Goal: Check status: Check status

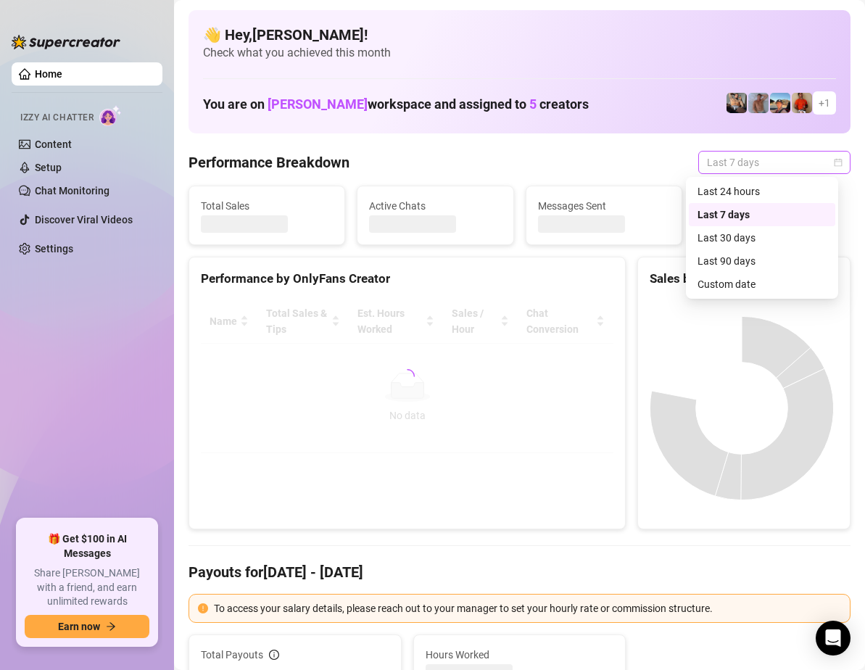
click at [803, 157] on span "Last 7 days" at bounding box center [774, 163] width 135 height 22
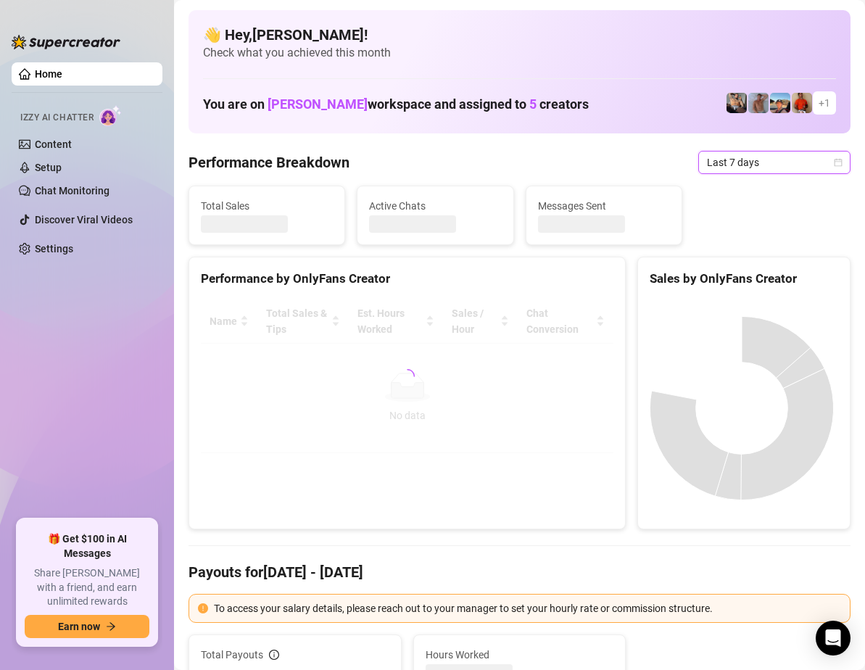
click at [803, 157] on span "Last 7 days" at bounding box center [774, 163] width 135 height 22
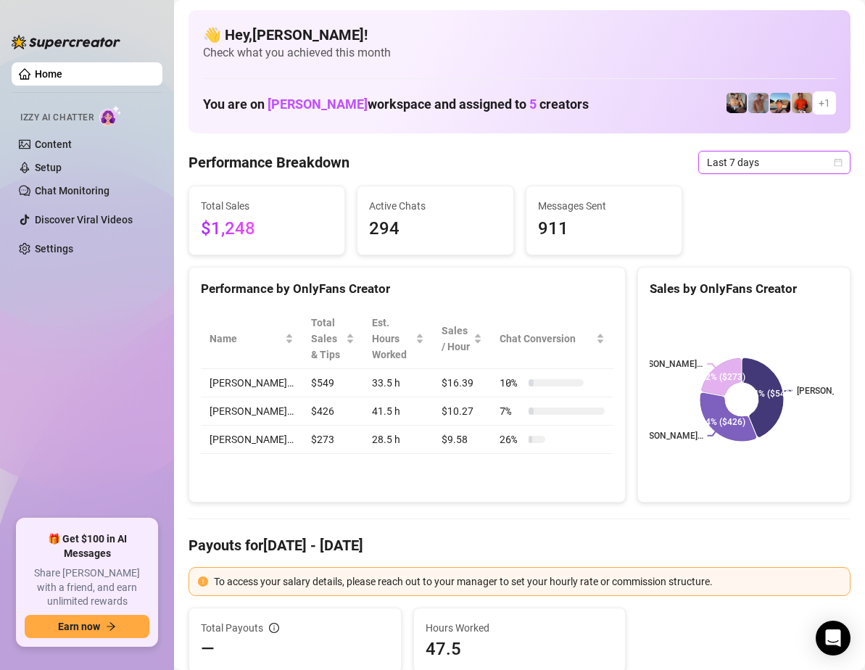
click at [810, 160] on span "Last 7 days" at bounding box center [774, 163] width 135 height 22
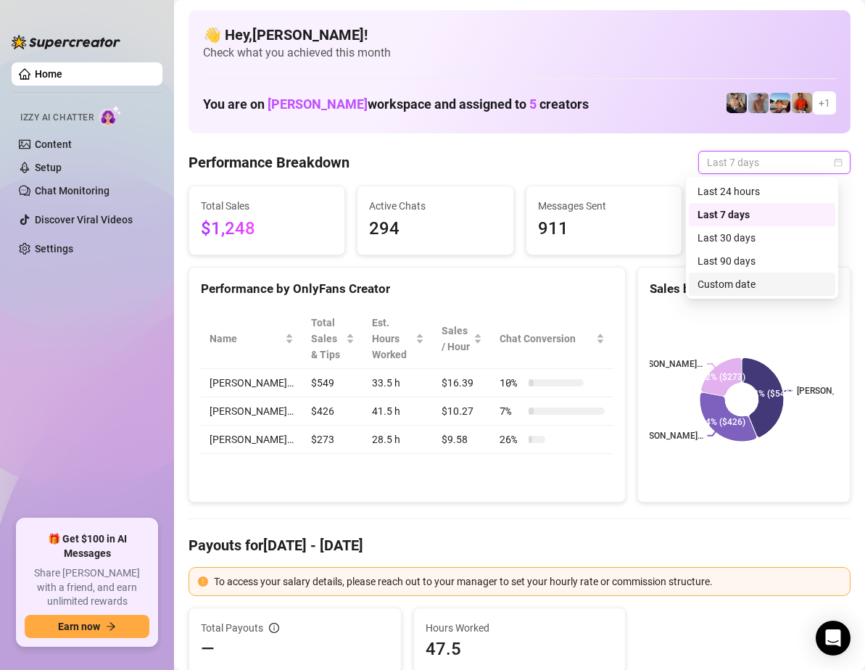
click at [762, 281] on div "Custom date" at bounding box center [761, 284] width 129 height 16
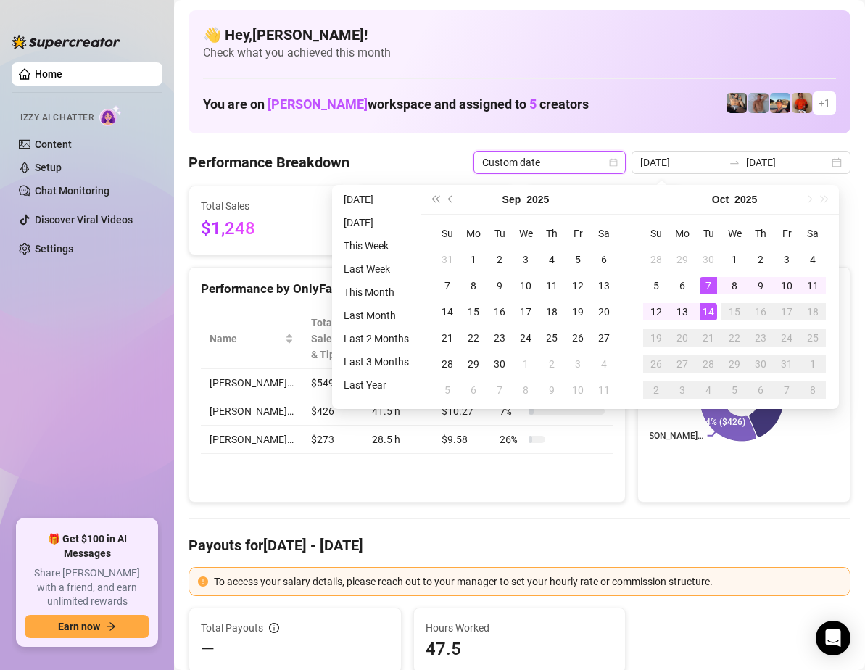
type input "[DATE]"
click at [712, 313] on div "14" at bounding box center [708, 311] width 17 height 17
click at [710, 310] on div "14" at bounding box center [708, 311] width 17 height 17
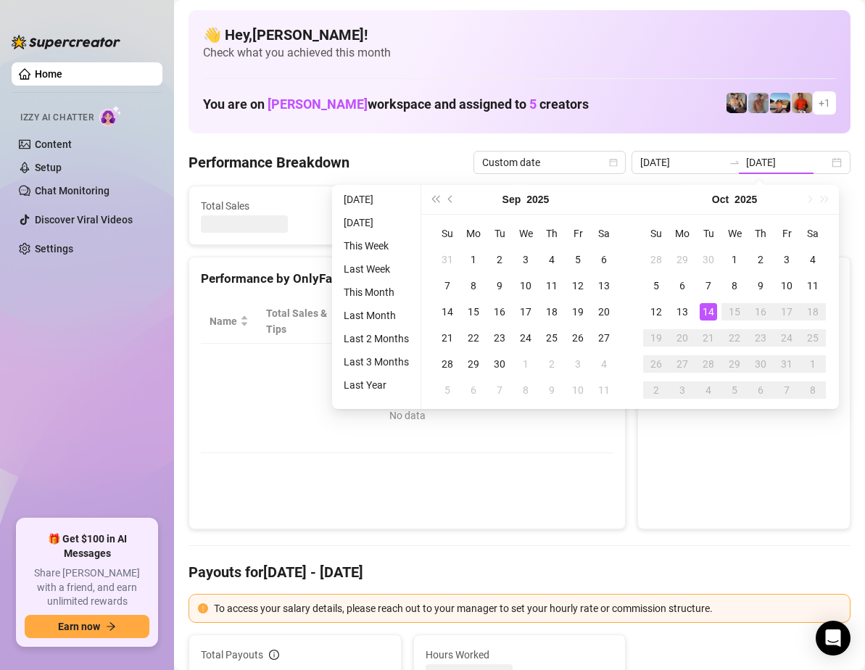
type input "[DATE]"
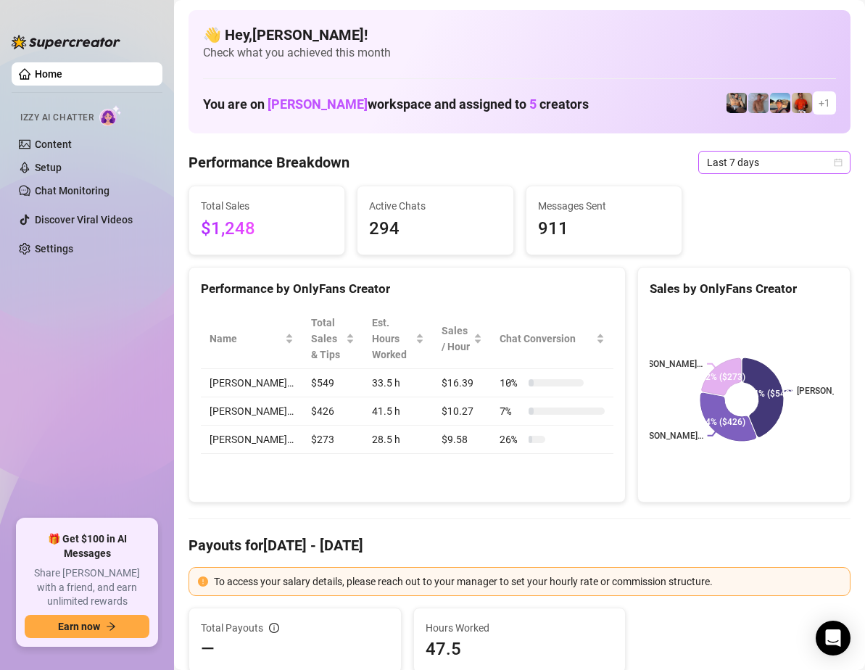
click at [834, 161] on icon "calendar" at bounding box center [838, 162] width 9 height 9
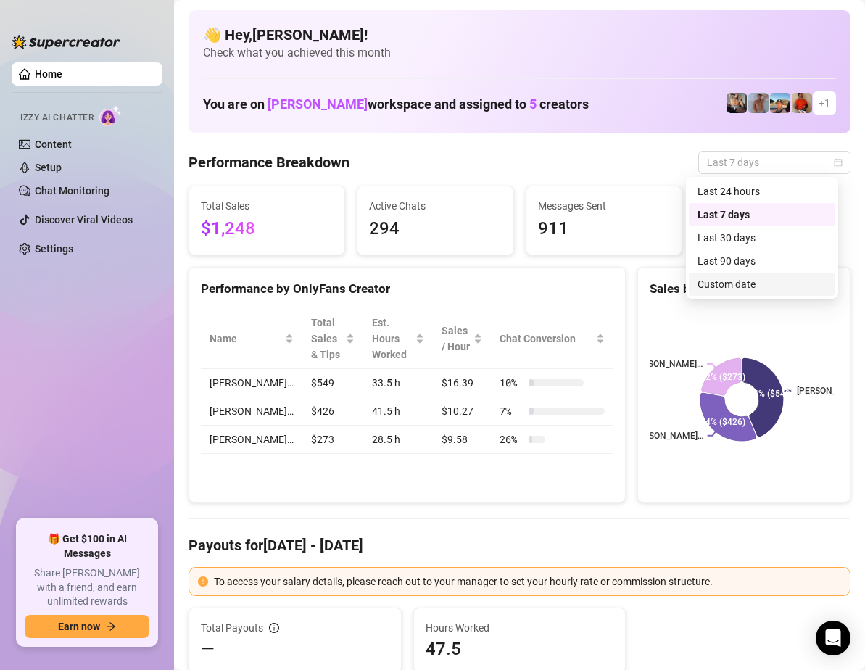
click at [755, 283] on div "Custom date" at bounding box center [761, 284] width 129 height 16
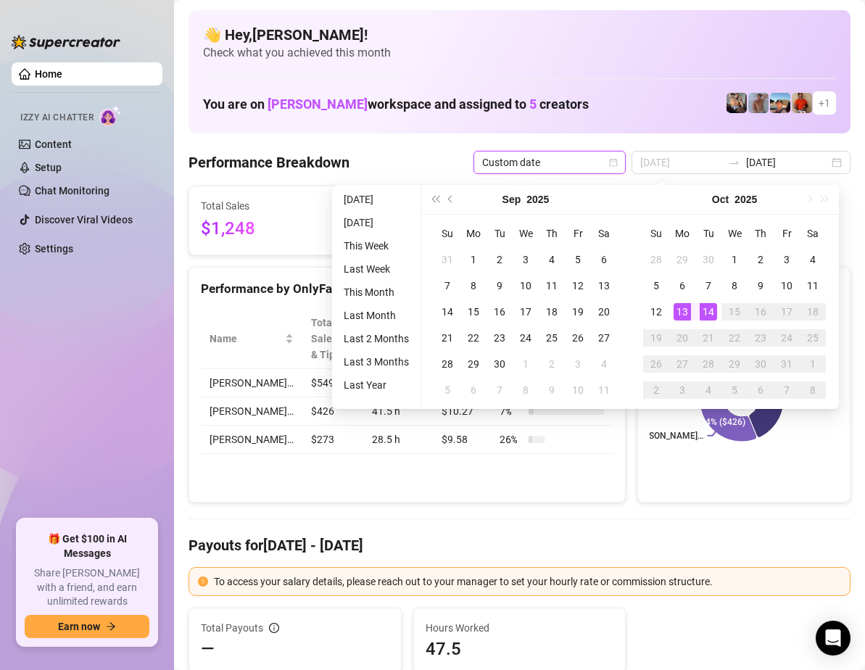
type input "[DATE]"
click at [684, 310] on div "13" at bounding box center [681, 311] width 17 height 17
click at [684, 305] on div "13" at bounding box center [681, 311] width 17 height 17
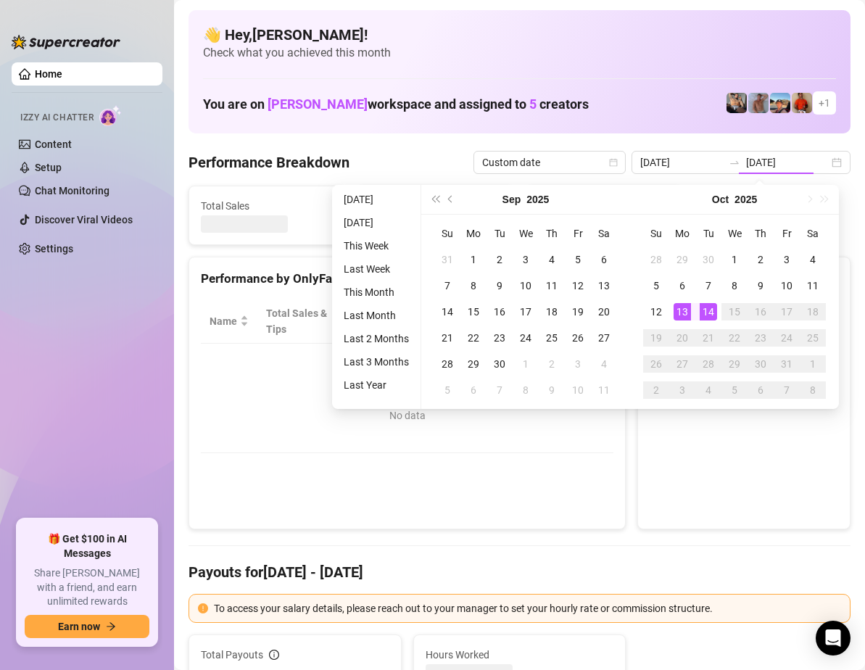
type input "[DATE]"
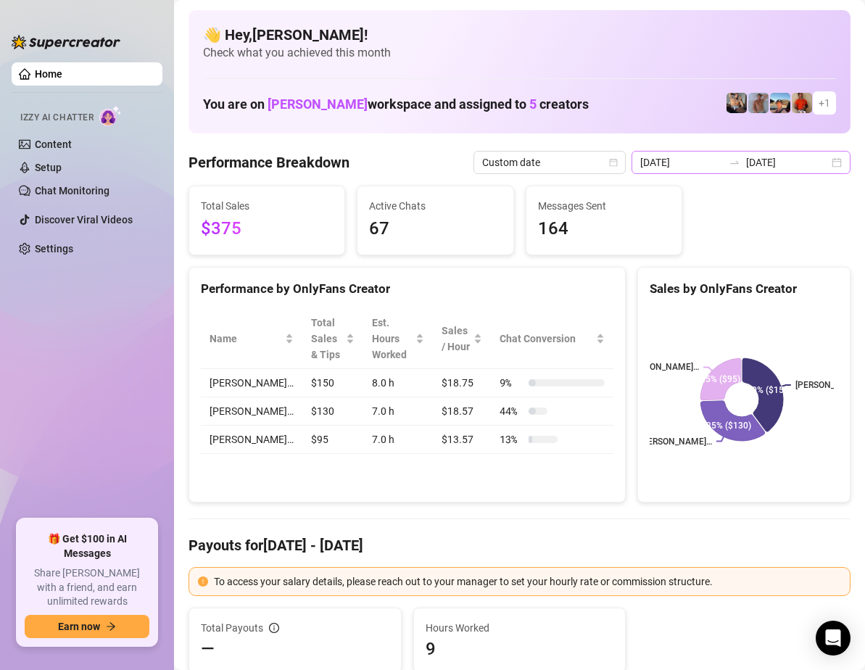
click at [822, 167] on div "[DATE] [DATE]" at bounding box center [740, 162] width 219 height 23
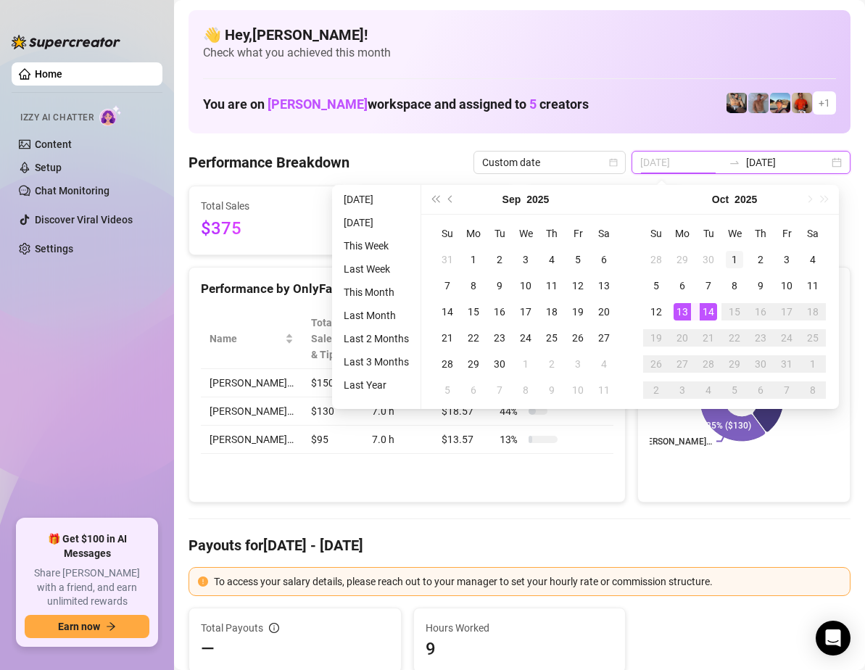
type input "[DATE]"
click at [731, 252] on div "1" at bounding box center [734, 259] width 17 height 17
type input "[DATE]"
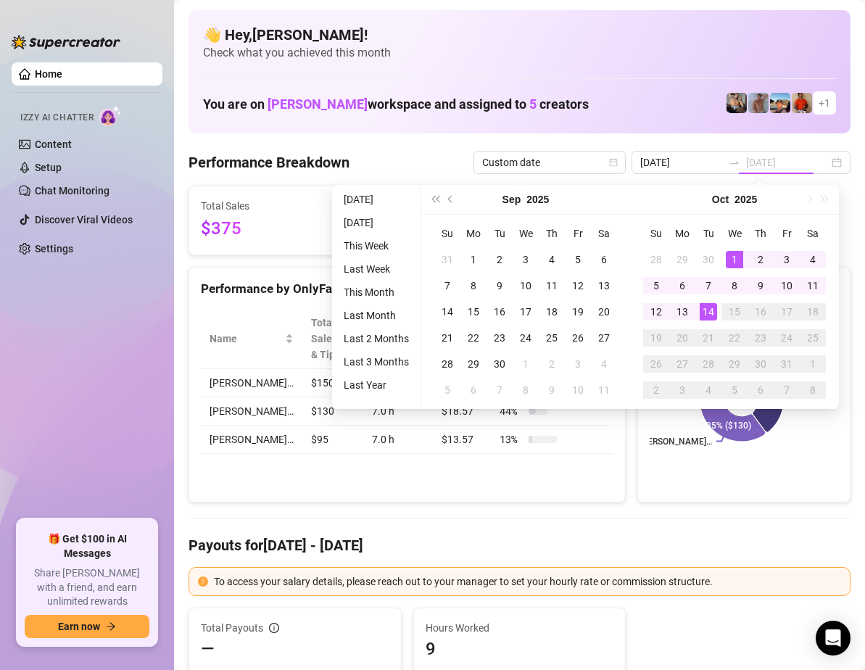
click at [708, 312] on div "14" at bounding box center [708, 311] width 17 height 17
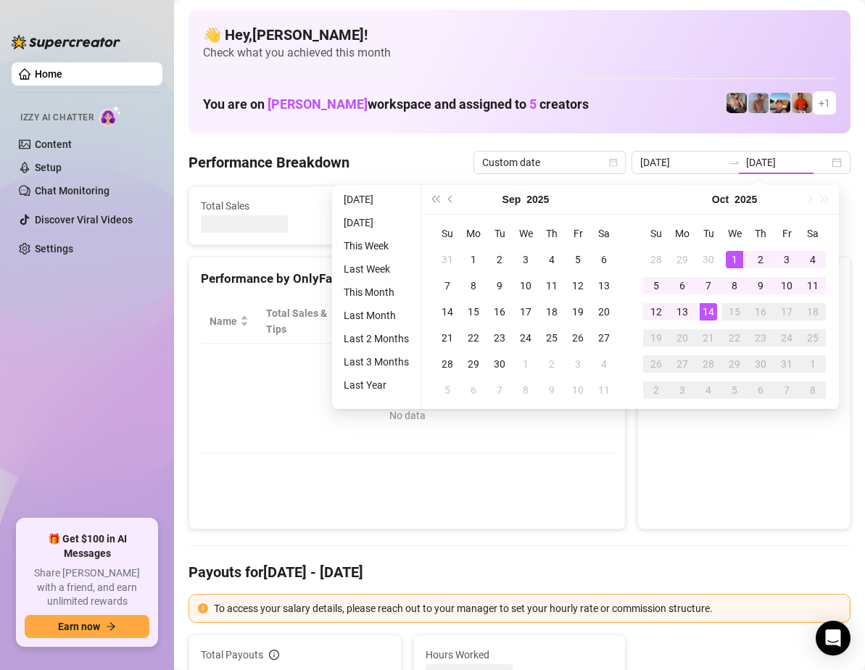
type input "[DATE]"
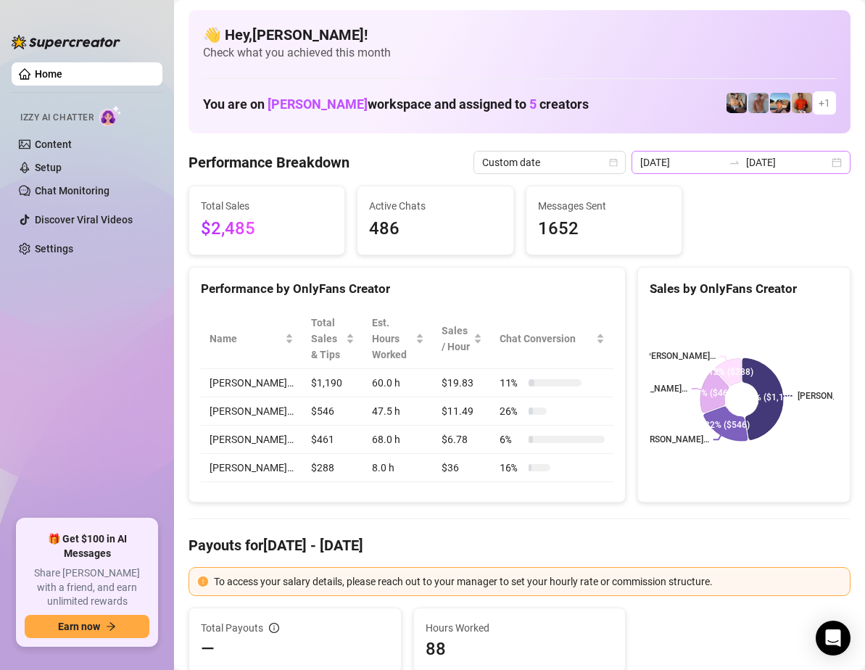
click at [821, 170] on div "[DATE] [DATE]" at bounding box center [740, 162] width 219 height 23
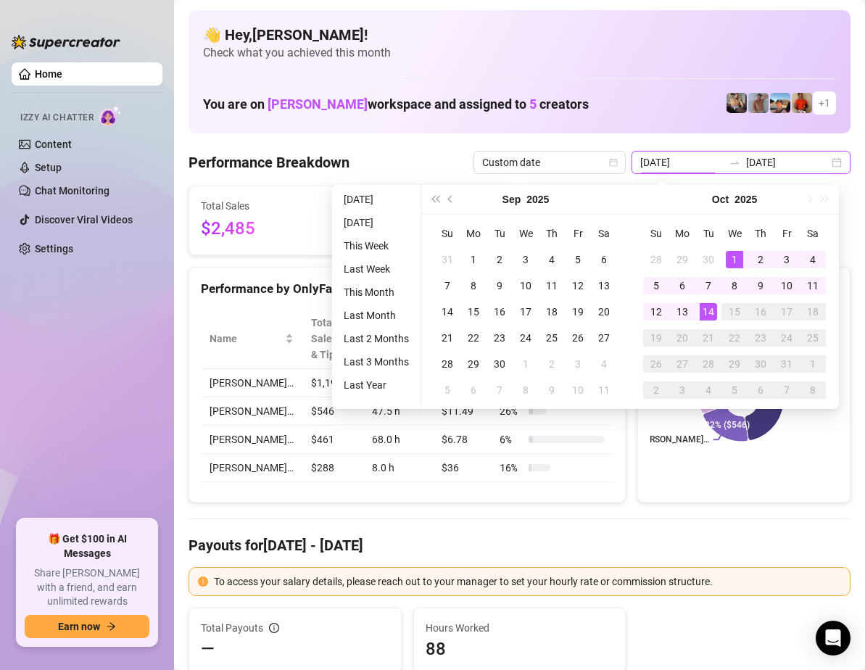
type input "[DATE]"
click at [710, 313] on div "14" at bounding box center [708, 311] width 17 height 17
click at [708, 312] on div "14" at bounding box center [708, 311] width 17 height 17
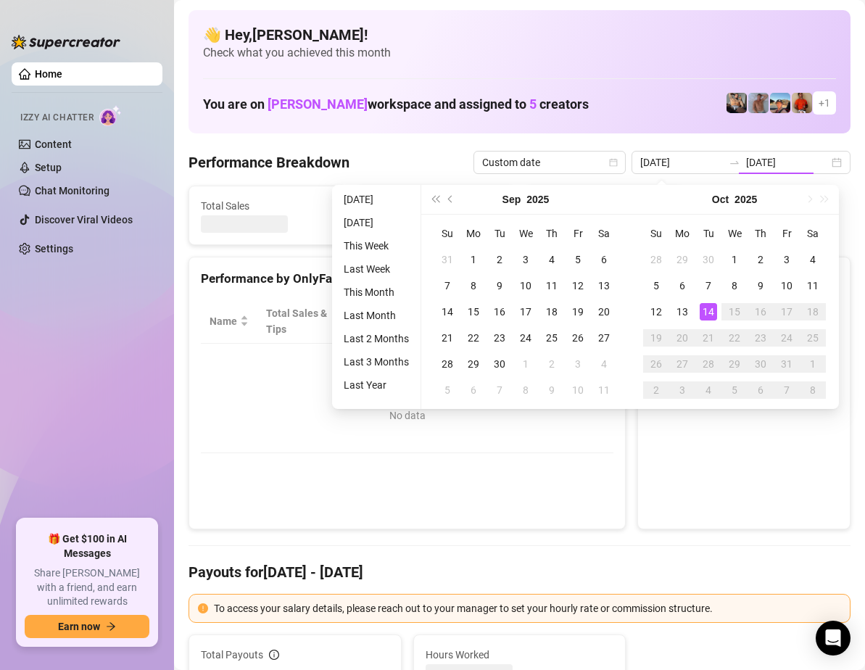
type input "[DATE]"
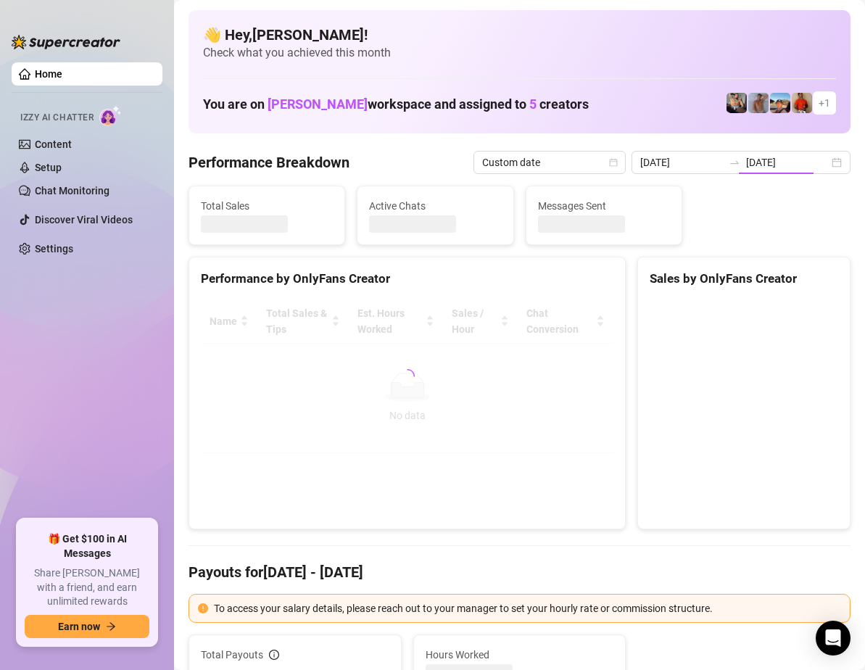
click at [708, 310] on canvas at bounding box center [742, 407] width 184 height 217
